Goal: Register for event/course

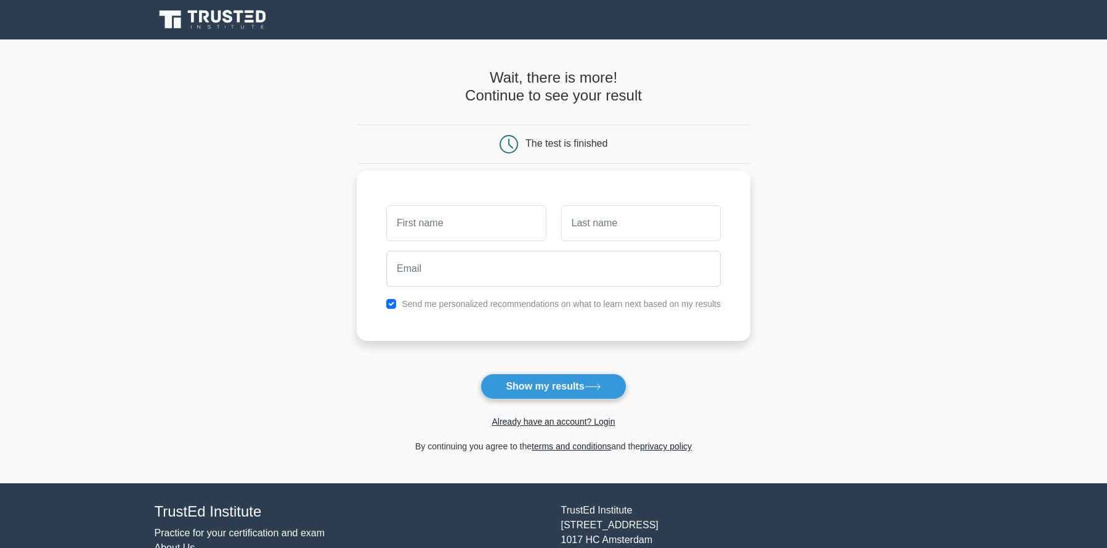
click at [427, 226] on input "text" at bounding box center [466, 223] width 160 height 36
type input "[PERSON_NAME]"
click at [615, 224] on input "text" at bounding box center [641, 223] width 160 height 36
type input "Woodard"
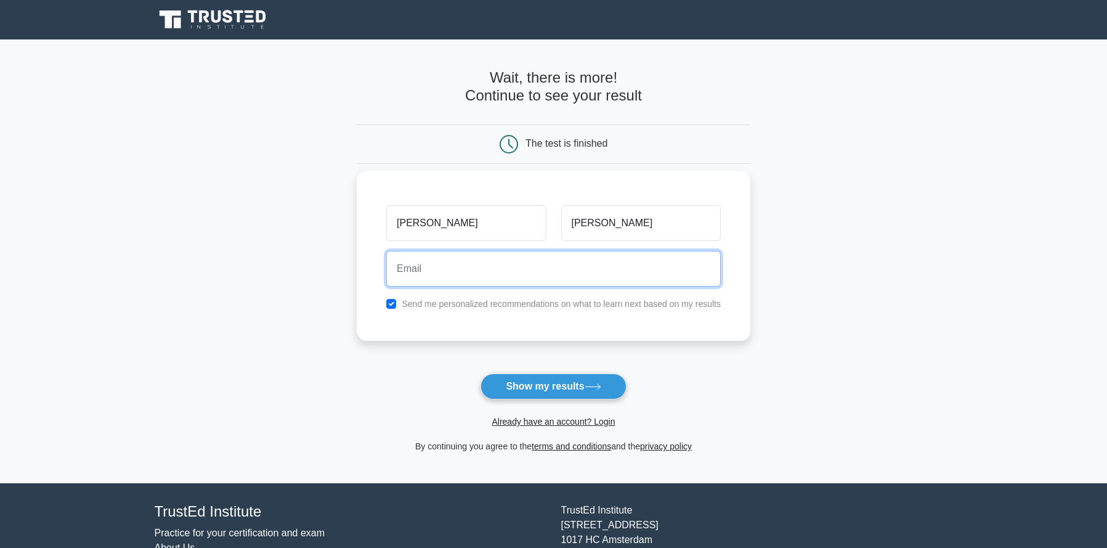
click at [505, 266] on input "email" at bounding box center [553, 269] width 335 height 36
type input "it.guy4787@gmail.com"
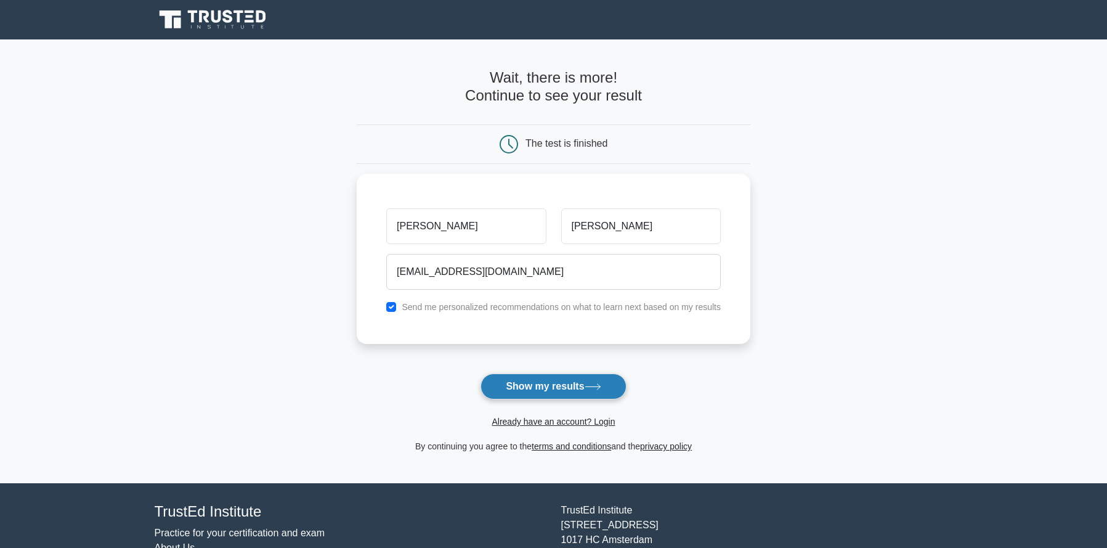
click at [535, 393] on button "Show my results" at bounding box center [553, 386] width 145 height 26
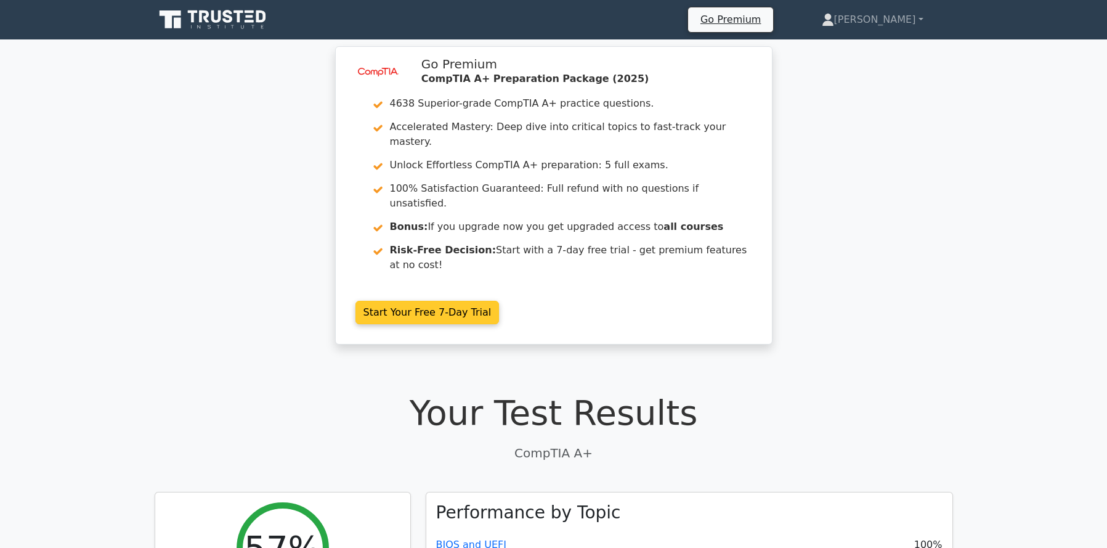
click at [440, 301] on link "Start Your Free 7-Day Trial" at bounding box center [428, 312] width 144 height 23
